Goal: Navigation & Orientation: Find specific page/section

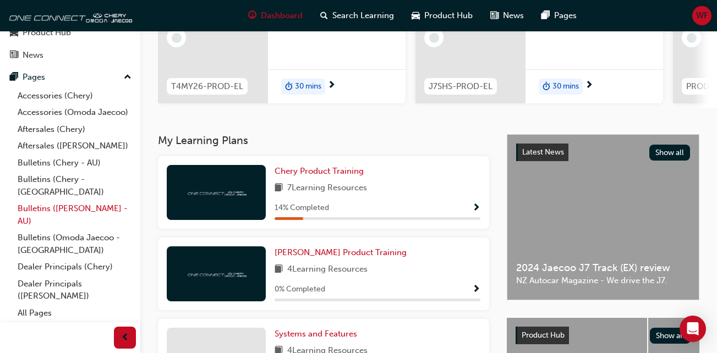
scroll to position [165, 0]
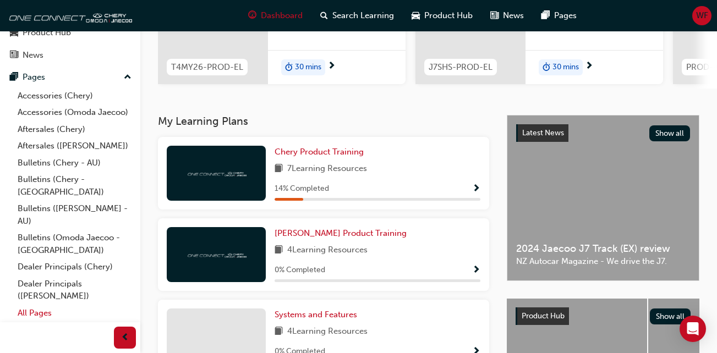
click at [37, 310] on link "All Pages" at bounding box center [74, 313] width 123 height 17
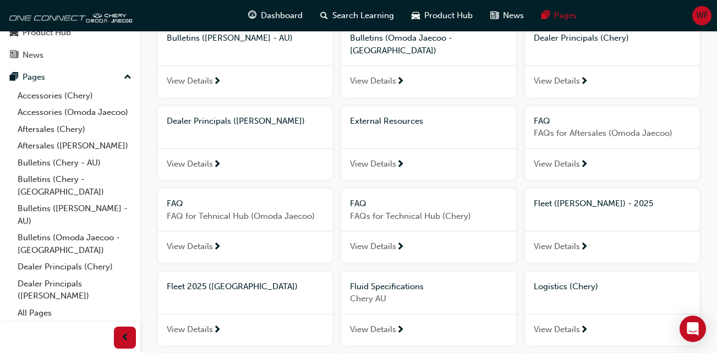
scroll to position [275, 0]
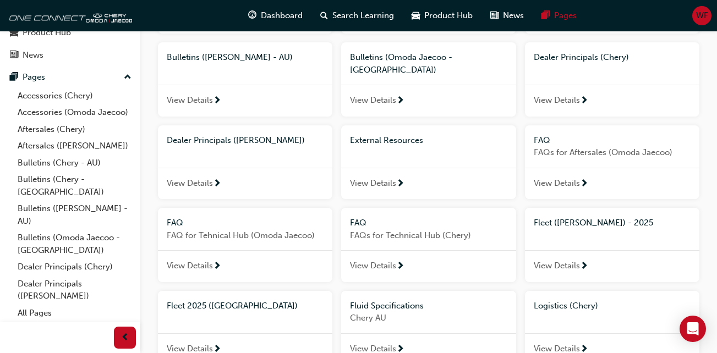
click at [576, 218] on span "Fleet ([PERSON_NAME]) - 2025" at bounding box center [592, 223] width 119 height 10
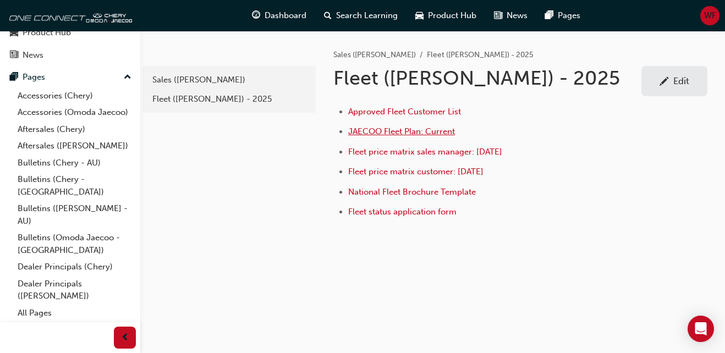
click at [420, 133] on span "JAECOO Fleet Plan: Current" at bounding box center [401, 131] width 107 height 10
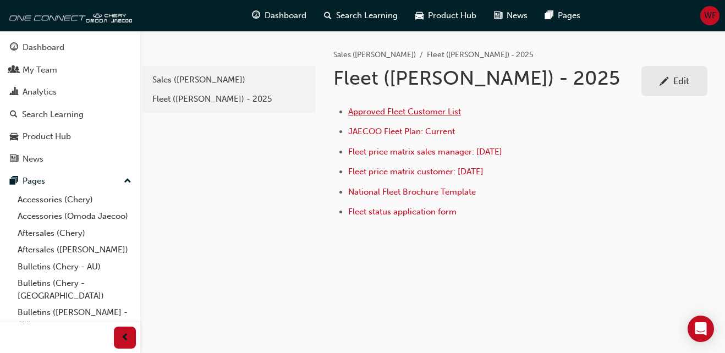
click at [394, 113] on span "Approved Fleet Customer List" at bounding box center [404, 112] width 113 height 10
